Goal: Information Seeking & Learning: Check status

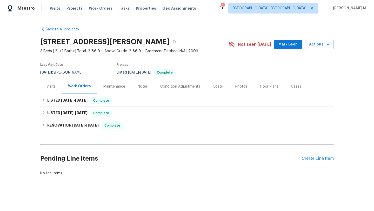
click at [54, 89] on div "Visits" at bounding box center [51, 86] width 22 height 15
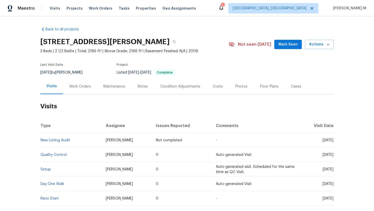
drag, startPoint x: 311, startPoint y: 140, endPoint x: 322, endPoint y: 141, distance: 11.5
click at [323, 141] on span "Wed, Sep 10 2025" at bounding box center [328, 141] width 11 height 4
copy span "Sep 10"
click at [80, 88] on div "Work Orders" at bounding box center [80, 86] width 22 height 5
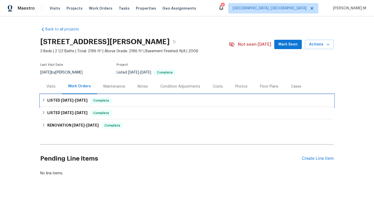
click at [75, 101] on span "9/10/25" at bounding box center [81, 101] width 12 height 4
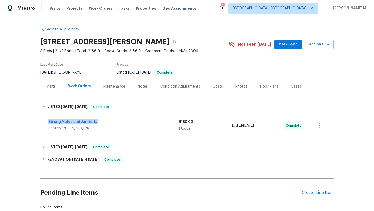
drag, startPoint x: 44, startPoint y: 122, endPoint x: 99, endPoint y: 122, distance: 54.3
click at [99, 122] on div "Strong Maids and Janitorial HANDYMAN, BRN_AND_LRR $180.00 1 Repair 9/8/2025 - 9…" at bounding box center [187, 125] width 290 height 19
copy link "Strong Maids and Janitorial"
copy span "9/8/2025 - 9/9/2025"
drag, startPoint x: 229, startPoint y: 126, endPoint x: 263, endPoint y: 126, distance: 33.3
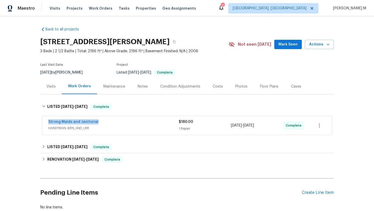
click at [254, 126] on span "9/8/2025 - 9/9/2025" at bounding box center [242, 125] width 23 height 5
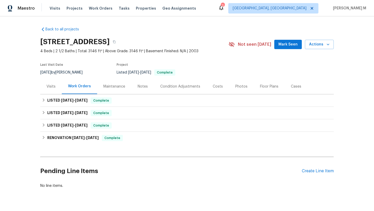
click at [47, 86] on div "Visits" at bounding box center [51, 86] width 9 height 5
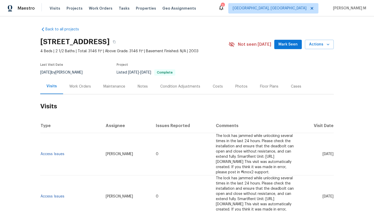
drag, startPoint x: 310, startPoint y: 153, endPoint x: 323, endPoint y: 153, distance: 12.5
click at [323, 153] on span "Mon, Sep 08 2025" at bounding box center [328, 154] width 11 height 4
copy span "Sep 08"
click at [85, 85] on div "Work Orders" at bounding box center [80, 86] width 22 height 5
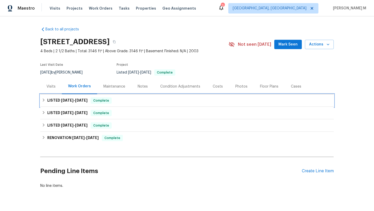
click at [80, 102] on span "6/27/25" at bounding box center [81, 101] width 12 height 4
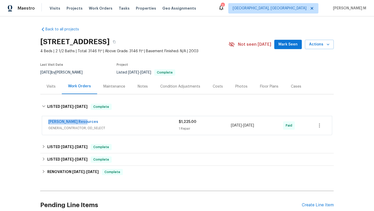
drag, startPoint x: 43, startPoint y: 122, endPoint x: 95, endPoint y: 122, distance: 51.2
click at [95, 122] on div "Lawrence Resources GENERAL_CONTRACTOR, OD_SELECT $1,225.00 1 Repair 6/24/2025 -…" at bounding box center [187, 125] width 290 height 19
copy link "Lawrence Resources"
copy span "6/24/2025 - 6/27/2025"
drag, startPoint x: 230, startPoint y: 127, endPoint x: 267, endPoint y: 126, distance: 37.5
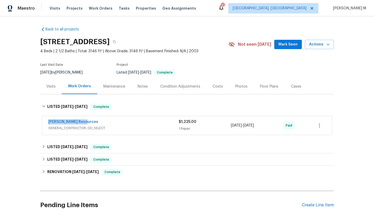
click at [267, 126] on div "6/24/2025 - 6/27/2025" at bounding box center [257, 125] width 52 height 12
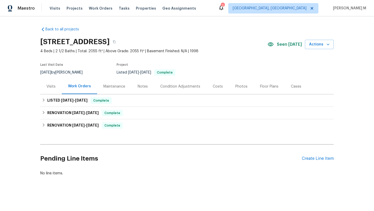
click at [55, 92] on div "Visits" at bounding box center [51, 86] width 22 height 15
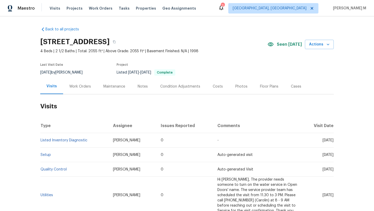
drag, startPoint x: 311, startPoint y: 141, endPoint x: 322, endPoint y: 141, distance: 10.7
click at [323, 141] on span "[DATE]" at bounding box center [328, 141] width 11 height 4
copy span "[DATE]"
click at [90, 89] on div "Work Orders" at bounding box center [80, 86] width 34 height 15
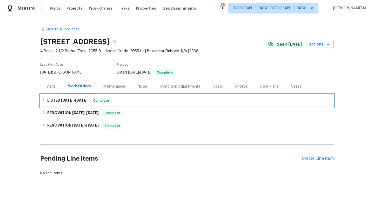
click at [88, 100] on span "[DATE]" at bounding box center [81, 101] width 12 height 4
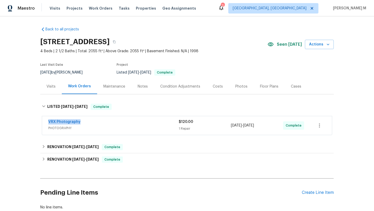
drag, startPoint x: 46, startPoint y: 121, endPoint x: 93, endPoint y: 121, distance: 47.8
click at [94, 121] on div "VRX Photography PHOTOGRAPHY $120.00 1 Repair [DATE] - [DATE] Complete" at bounding box center [187, 125] width 290 height 19
copy link "VRX Photography"
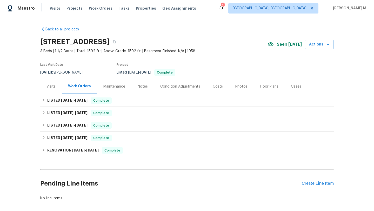
click at [42, 86] on div "Visits" at bounding box center [51, 86] width 22 height 15
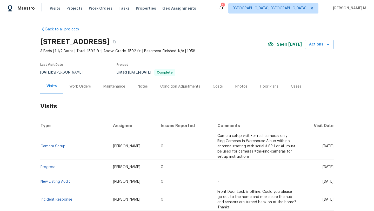
click at [87, 89] on div "Work Orders" at bounding box center [80, 86] width 34 height 15
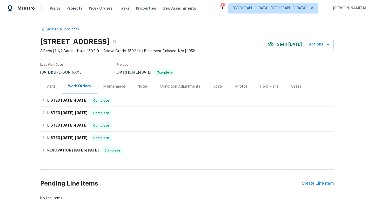
click at [54, 88] on div "Visits" at bounding box center [51, 86] width 22 height 15
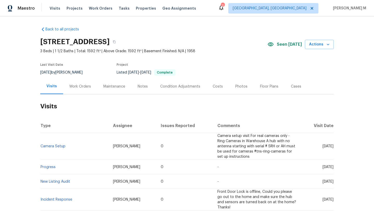
drag, startPoint x: 311, startPoint y: 147, endPoint x: 323, endPoint y: 147, distance: 11.7
click at [323, 147] on span "[DATE]" at bounding box center [328, 147] width 11 height 4
copy span "[DATE]"
click at [90, 87] on div "Work Orders" at bounding box center [80, 86] width 34 height 15
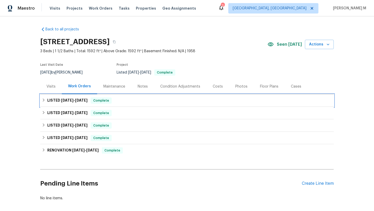
click at [73, 102] on h6 "LISTED 8/18/25 - 8/20/25" at bounding box center [67, 101] width 40 height 6
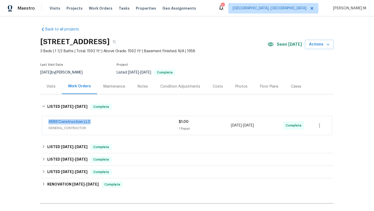
drag, startPoint x: 44, startPoint y: 123, endPoint x: 102, endPoint y: 122, distance: 57.5
click at [102, 122] on div "4593 Construction LLC GENERAL_CONTRACTOR $1.00 1 Repair 8/18/2025 - 8/20/2025 C…" at bounding box center [187, 125] width 290 height 19
copy link "4593 Construction LLC"
drag, startPoint x: 229, startPoint y: 126, endPoint x: 267, endPoint y: 127, distance: 37.2
click at [254, 127] on span "8/18/2025 - 8/20/2025" at bounding box center [242, 125] width 23 height 5
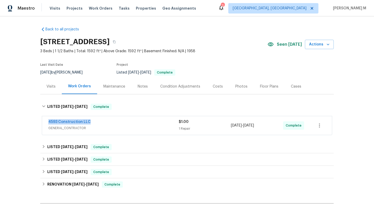
copy span "8/18/2025 - 8/20/2025"
